Goal: Information Seeking & Learning: Learn about a topic

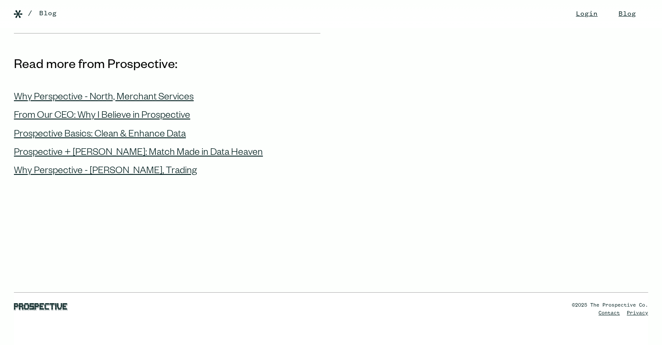
scroll to position [2889, 0]
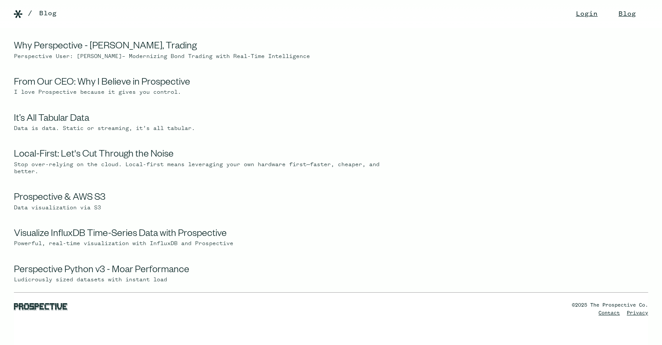
scroll to position [261, 0]
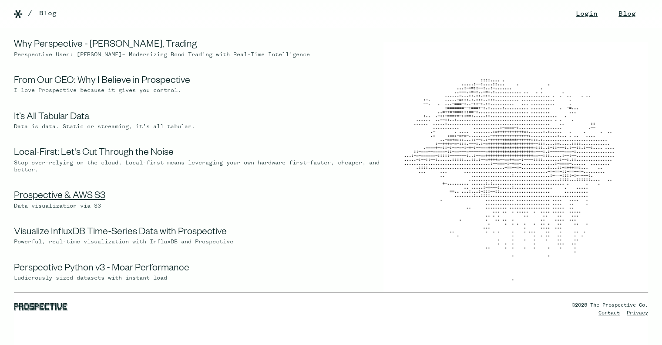
click at [89, 202] on link "Prospective & AWS S3" at bounding box center [59, 196] width 91 height 10
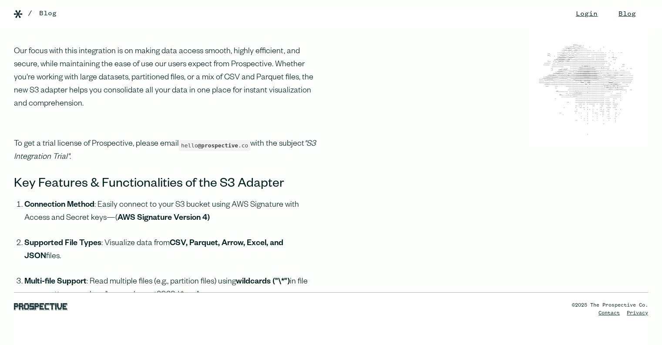
scroll to position [436, 0]
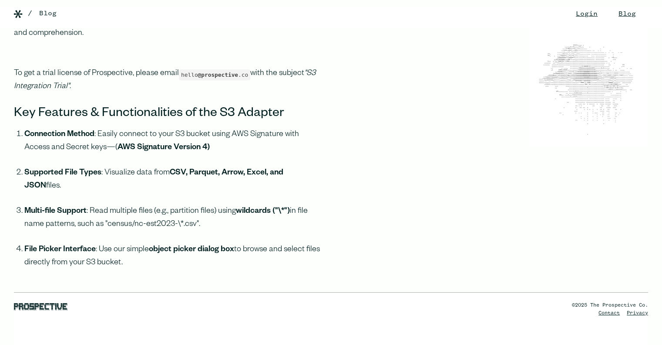
drag, startPoint x: 177, startPoint y: 156, endPoint x: 211, endPoint y: 203, distance: 57.9
click at [211, 203] on ol "Connection Method : Easily connect to your S3 bucket using AWS Signature with A…" at bounding box center [167, 204] width 307 height 153
click at [211, 203] on li "Supported File Types : Visualize data from CSV, Parquet, Arrow, Excel, and JSON…" at bounding box center [172, 185] width 296 height 38
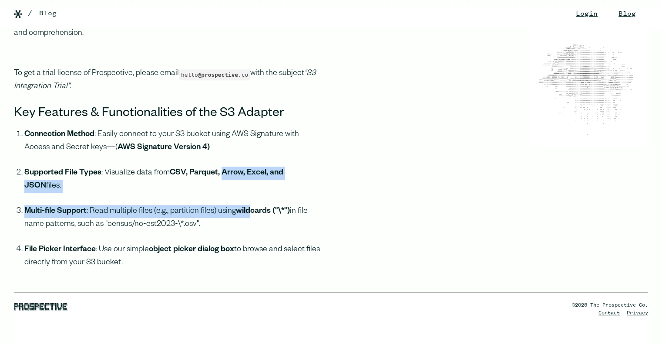
drag, startPoint x: 223, startPoint y: 174, endPoint x: 252, endPoint y: 212, distance: 47.8
click at [252, 212] on ol "Connection Method : Easily connect to your S3 bucket using AWS Signature with A…" at bounding box center [167, 204] width 307 height 153
click at [252, 212] on strong "wildcards ("\*")" at bounding box center [263, 211] width 54 height 9
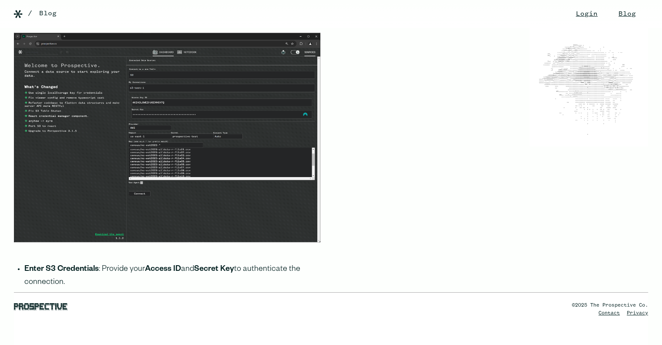
scroll to position [915, 0]
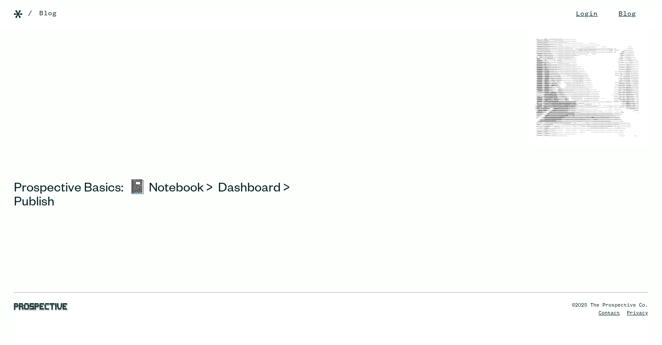
scroll to position [174, 0]
